Goal: Obtain resource: Obtain resource

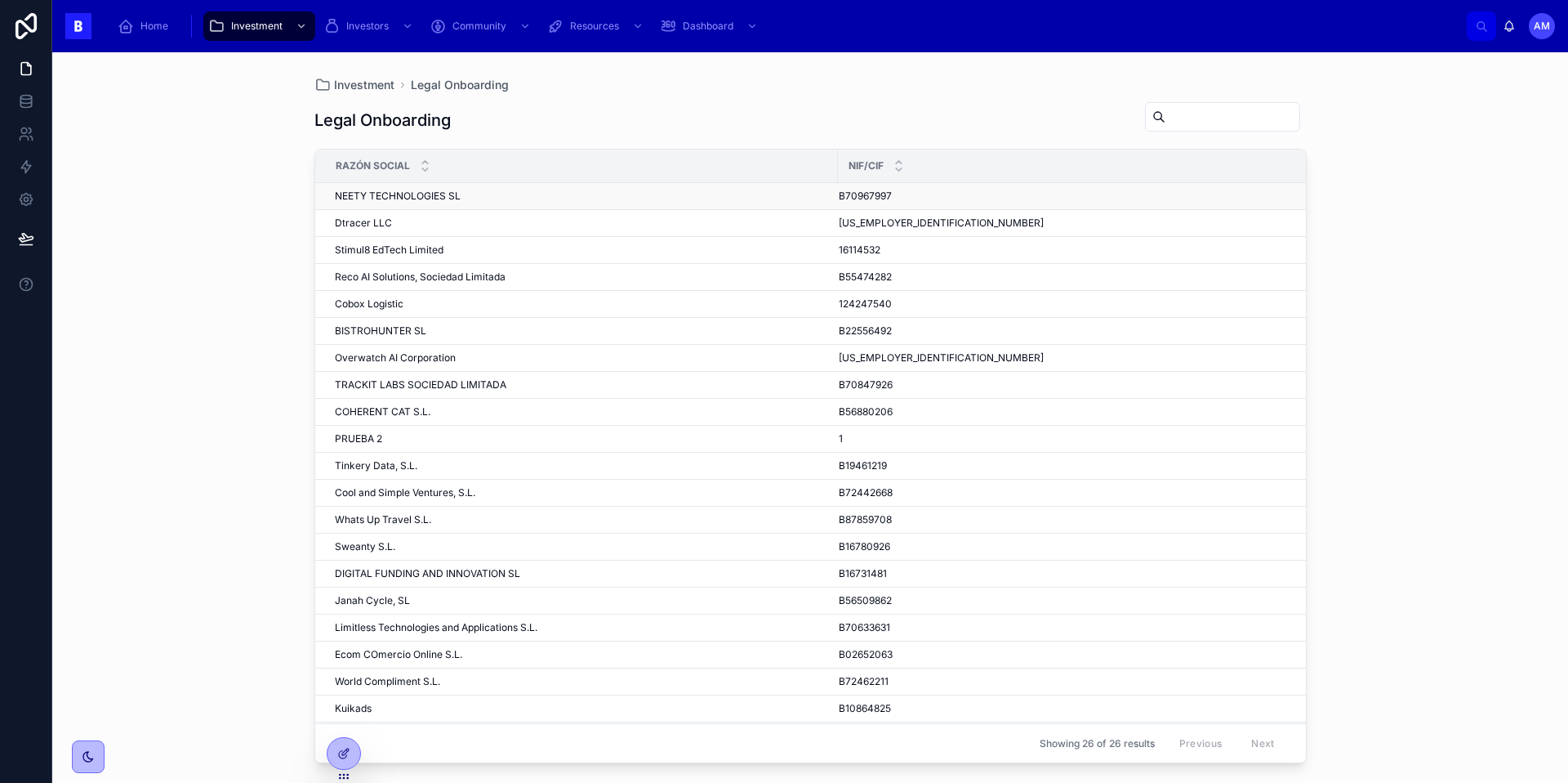
click at [410, 205] on td "NEETY TECHNOLOGIES SL NEETY TECHNOLOGIES SL" at bounding box center [576, 196] width 523 height 27
click at [392, 201] on span "NEETY TECHNOLOGIES SL" at bounding box center [398, 196] width 126 height 13
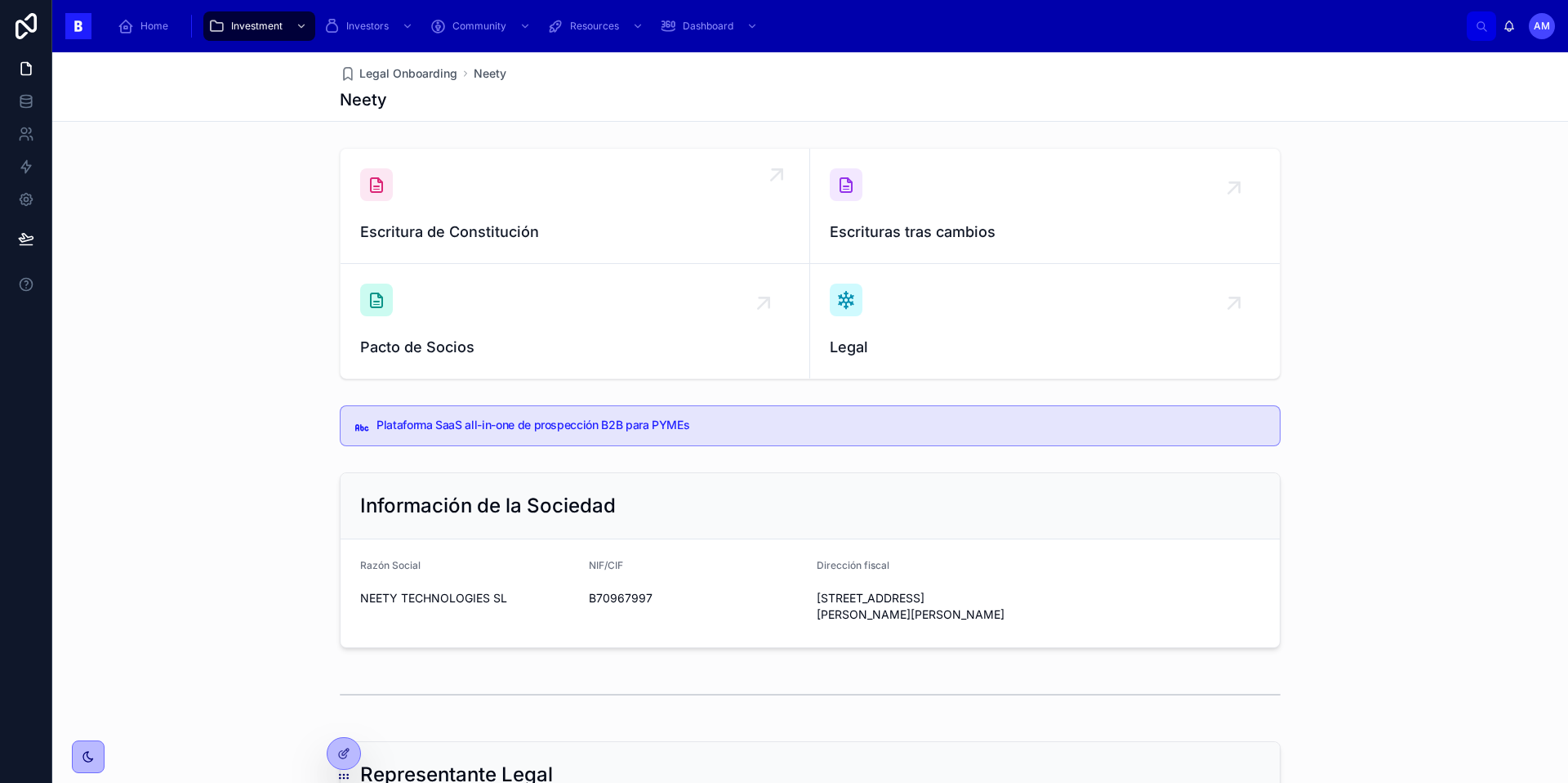
click at [714, 204] on div "Escritura de Constitución" at bounding box center [575, 206] width 430 height 76
click at [923, 214] on div "Escrituras tras cambios" at bounding box center [1045, 206] width 431 height 76
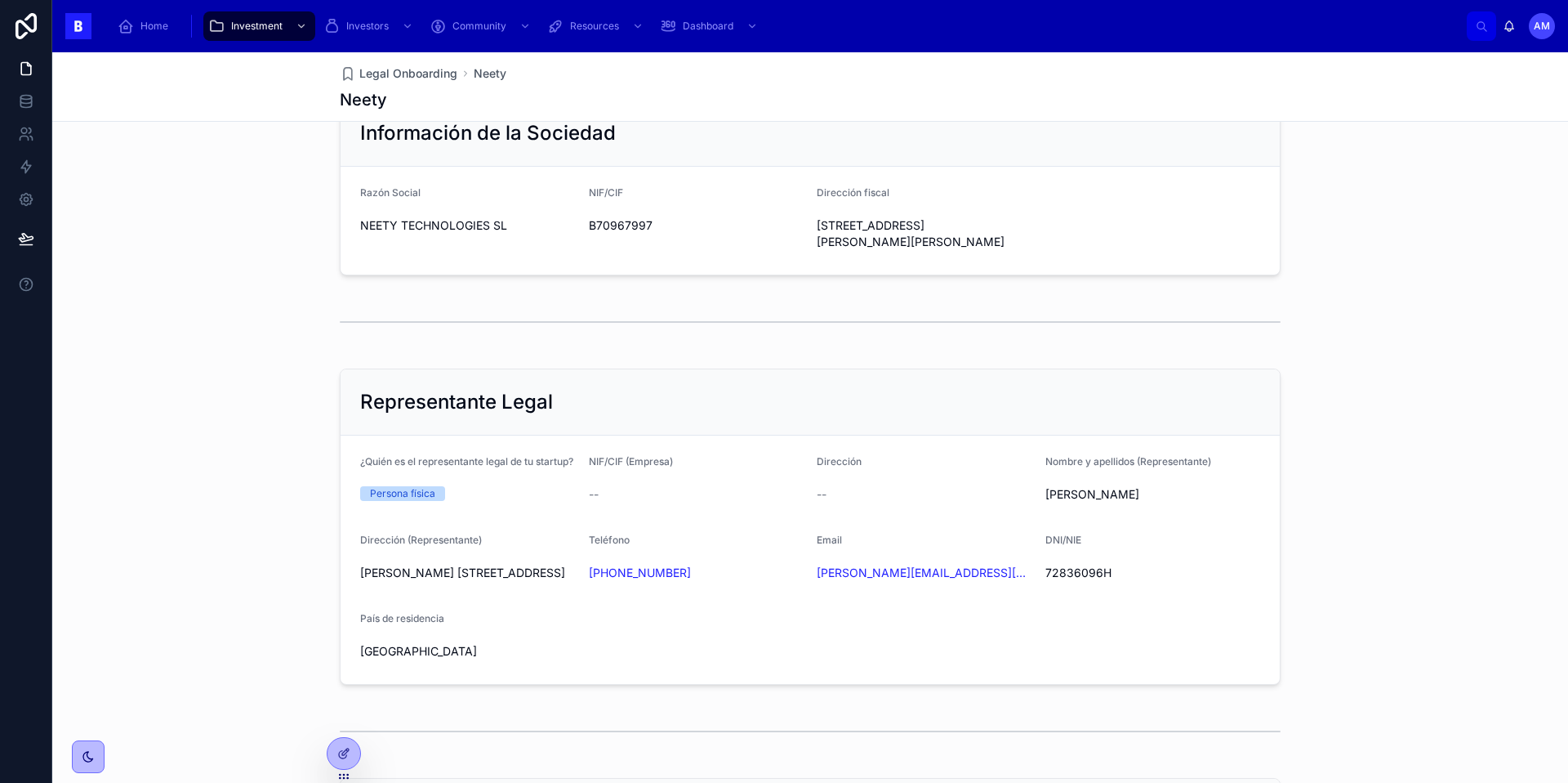
scroll to position [381, 0]
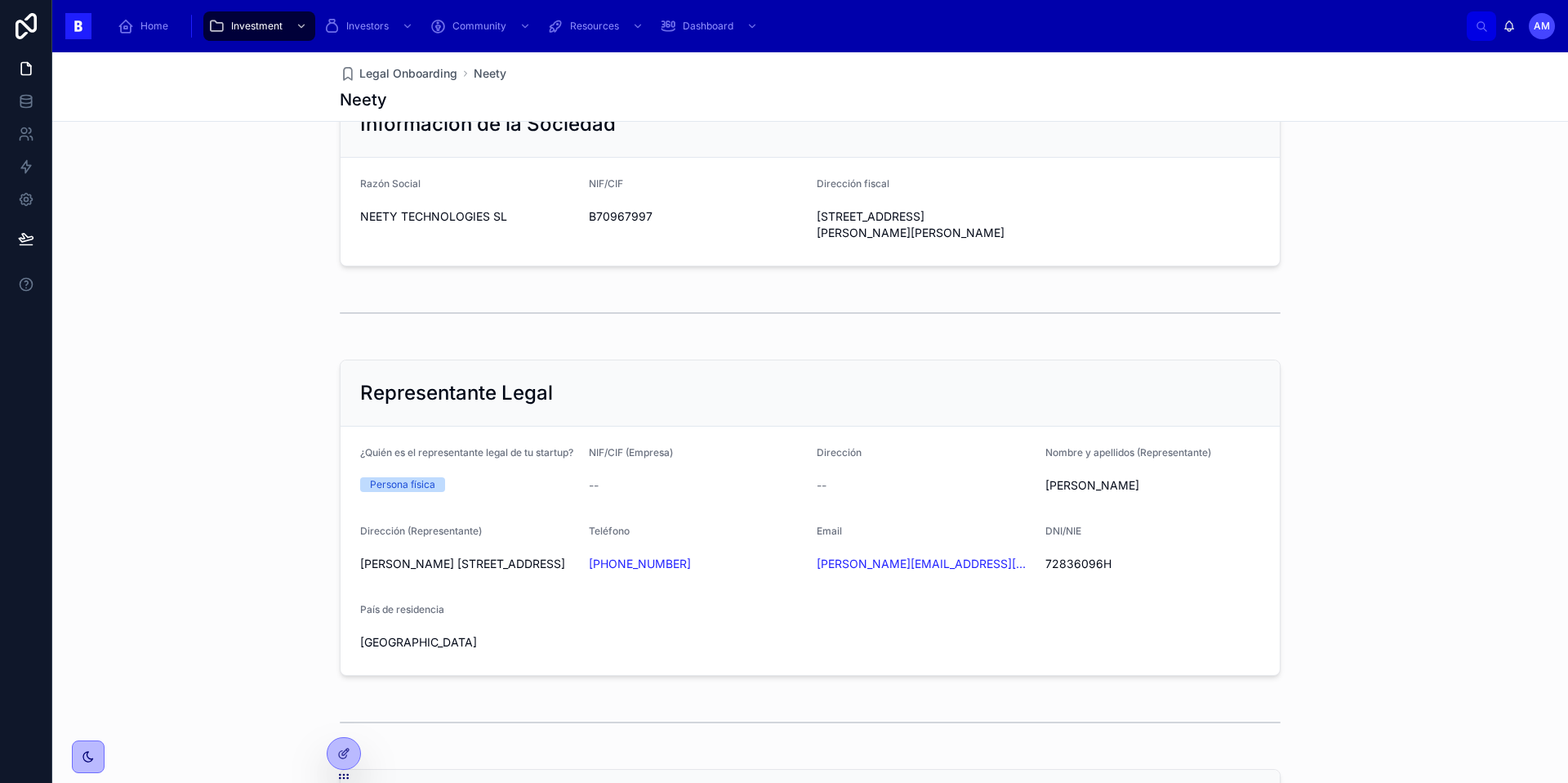
click at [1063, 568] on span "72836096H" at bounding box center [1154, 564] width 215 height 17
copy span "72836096H"
drag, startPoint x: 352, startPoint y: 574, endPoint x: 471, endPoint y: 596, distance: 121.0
click at [471, 596] on form "¿Quién es el representante legal de tu startup? Persona física NIF/CIF (Empresa…" at bounding box center [810, 551] width 939 height 249
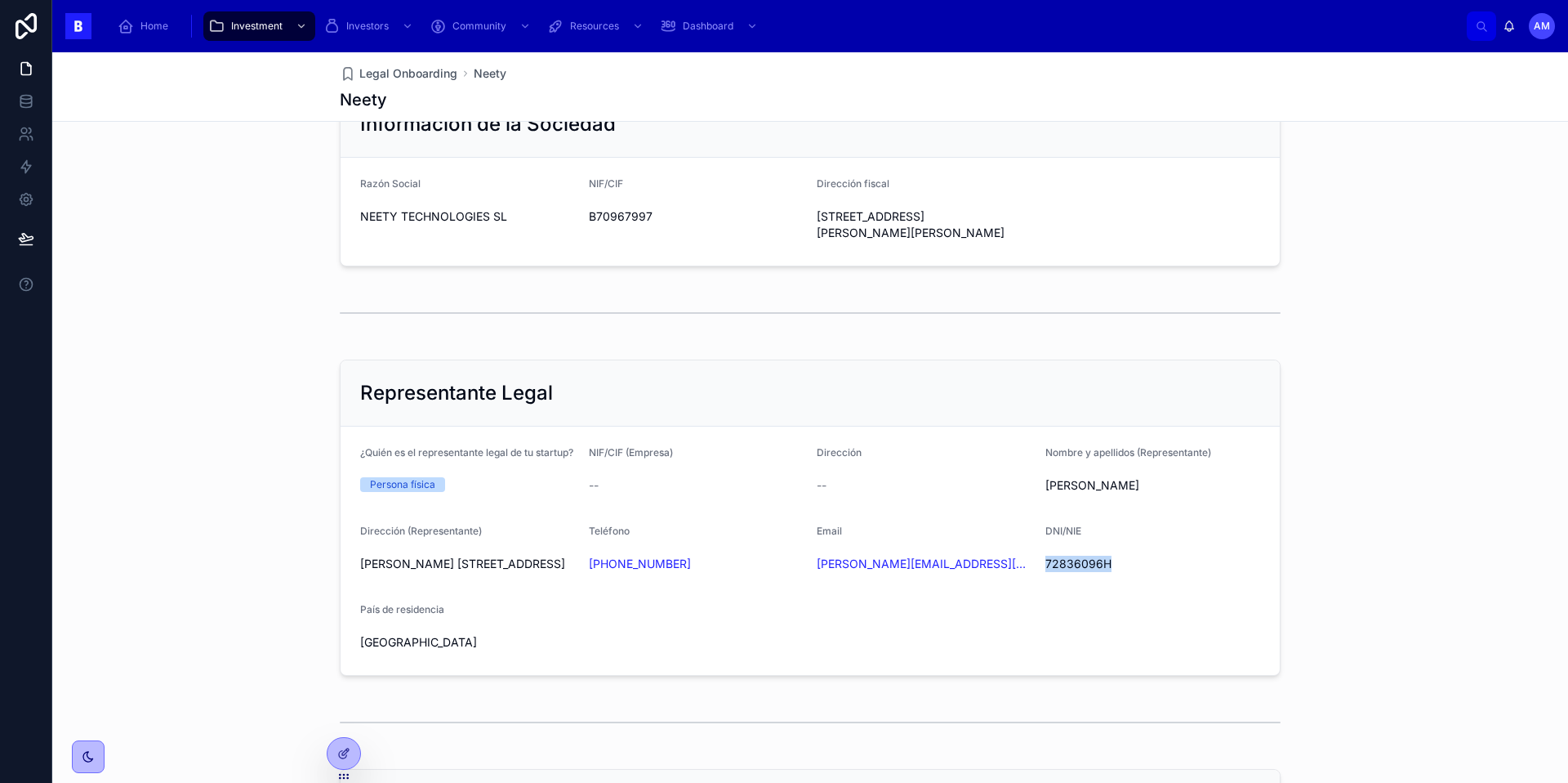
copy span "[PERSON_NAME] [STREET_ADDRESS]"
click at [1088, 572] on span "72836096H" at bounding box center [1154, 564] width 215 height 17
copy span "72836096H"
drag, startPoint x: 1177, startPoint y: 486, endPoint x: 1036, endPoint y: 490, distance: 141.1
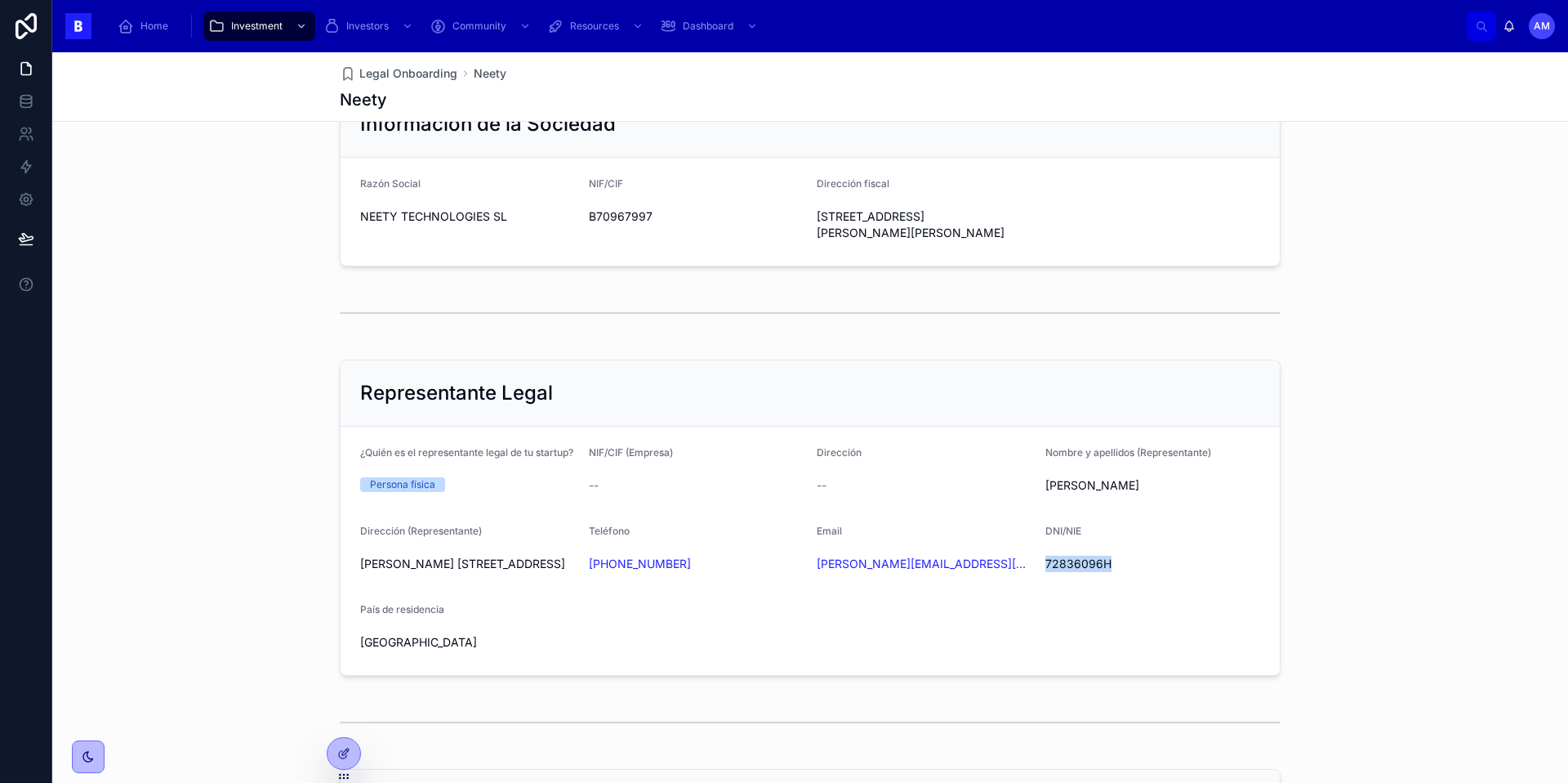
click at [1036, 490] on form "¿Quién es el representante legal de tu startup? Persona física NIF/CIF (Empresa…" at bounding box center [810, 551] width 939 height 249
copy span "[PERSON_NAME]"
click at [1209, 485] on span "[PERSON_NAME]" at bounding box center [1154, 485] width 215 height 17
drag, startPoint x: 1171, startPoint y: 485, endPoint x: 1022, endPoint y: 487, distance: 149.0
click at [1022, 487] on form "¿Quién es el representante legal de tu startup? Persona física NIF/CIF (Empresa…" at bounding box center [810, 551] width 939 height 249
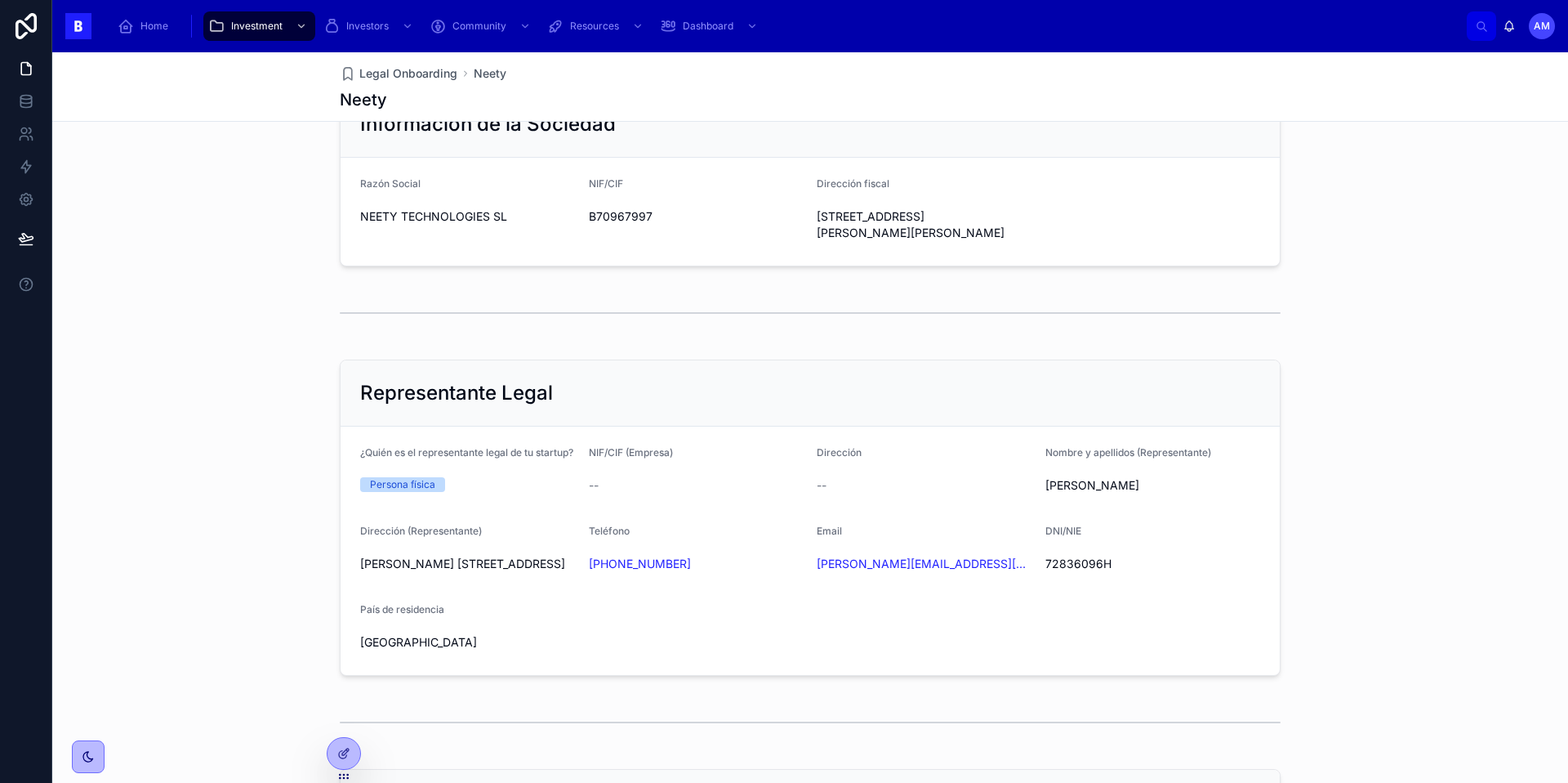
click at [1058, 493] on span "[PERSON_NAME]" at bounding box center [1154, 485] width 215 height 17
drag, startPoint x: 1168, startPoint y: 492, endPoint x: 1040, endPoint y: 491, distance: 128.0
click at [1046, 491] on span "[PERSON_NAME]" at bounding box center [1154, 485] width 215 height 17
copy span "[PERSON_NAME]"
copy link "[PERSON_NAME][EMAIL_ADDRESS][DOMAIN_NAME]"
